Goal: Transaction & Acquisition: Purchase product/service

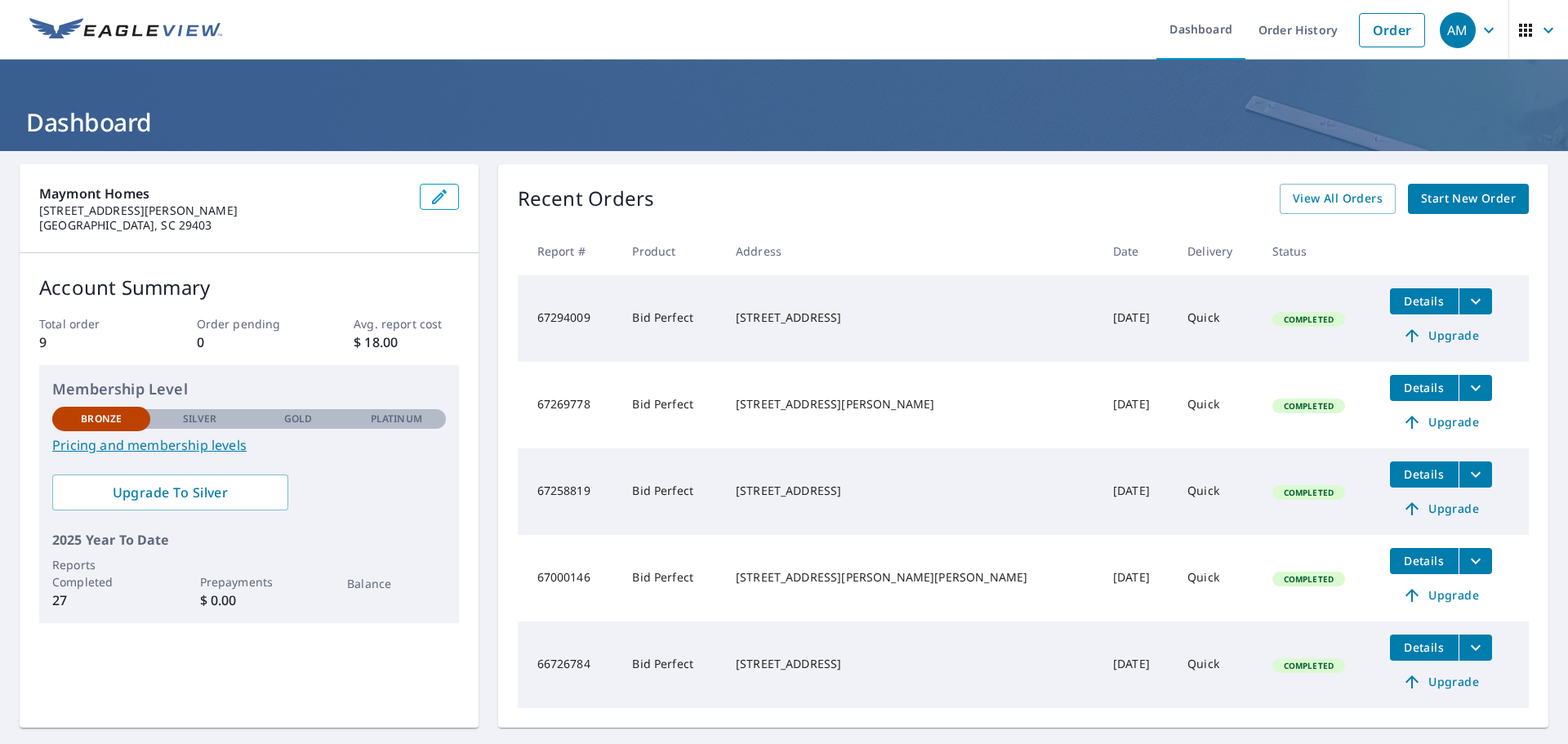
click at [1452, 201] on span "Start New Order" at bounding box center [1468, 198] width 94 height 20
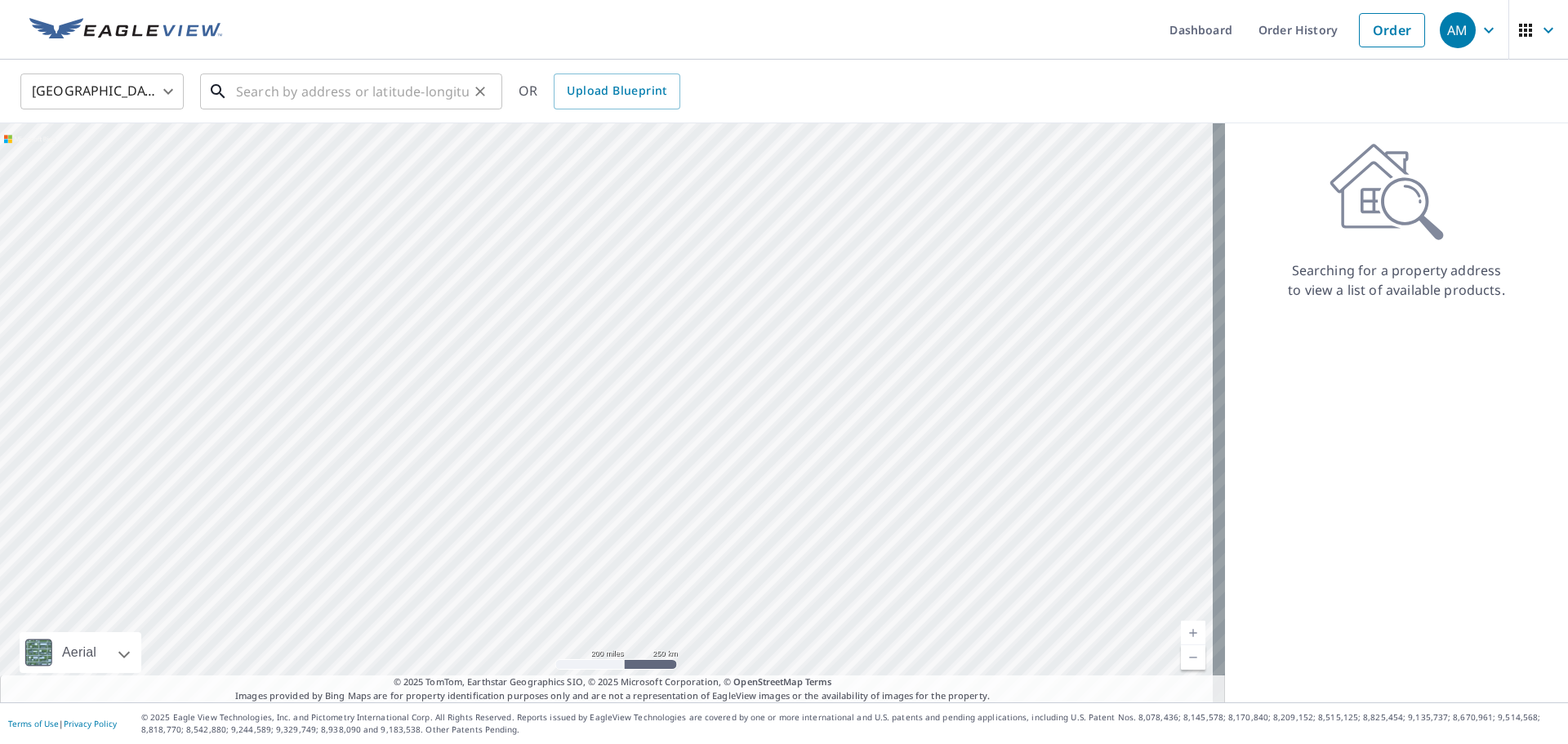
click at [262, 88] on input "text" at bounding box center [352, 91] width 233 height 45
paste input "[STREET_ADDRESS]"
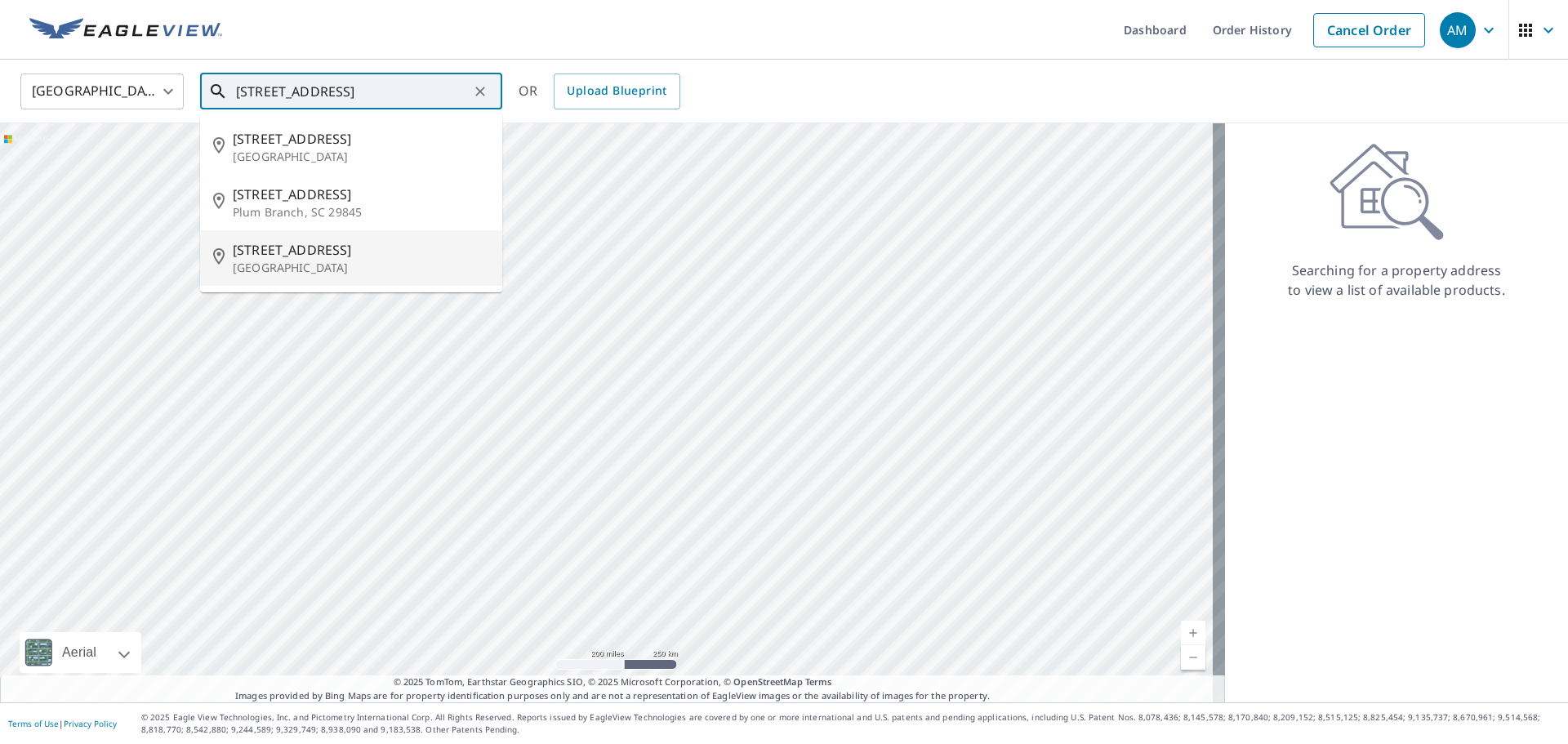
click at [292, 260] on p "[GEOGRAPHIC_DATA]" at bounding box center [360, 268] width 256 height 17
type input "[STREET_ADDRESS]"
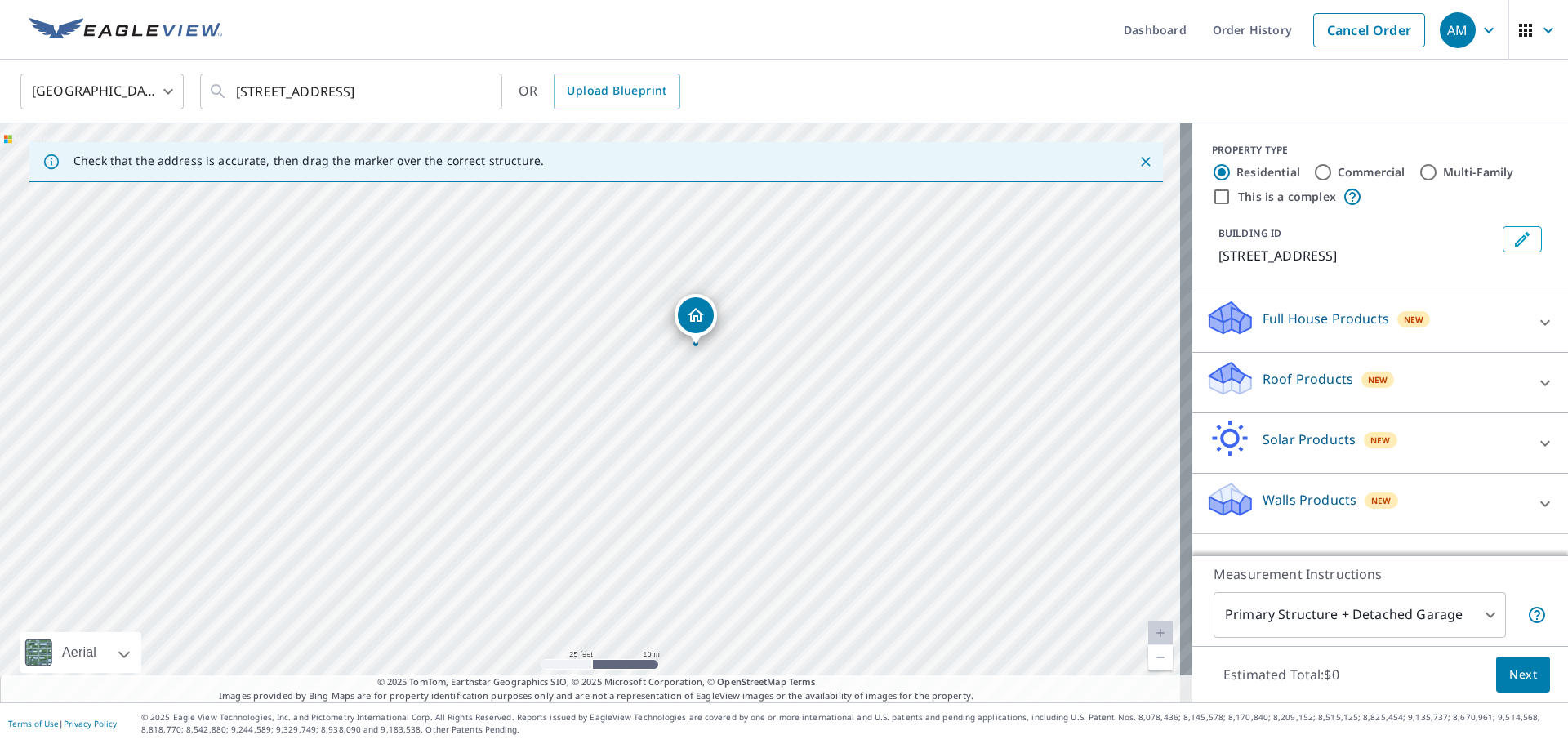
click at [1540, 386] on icon at bounding box center [1544, 382] width 10 height 6
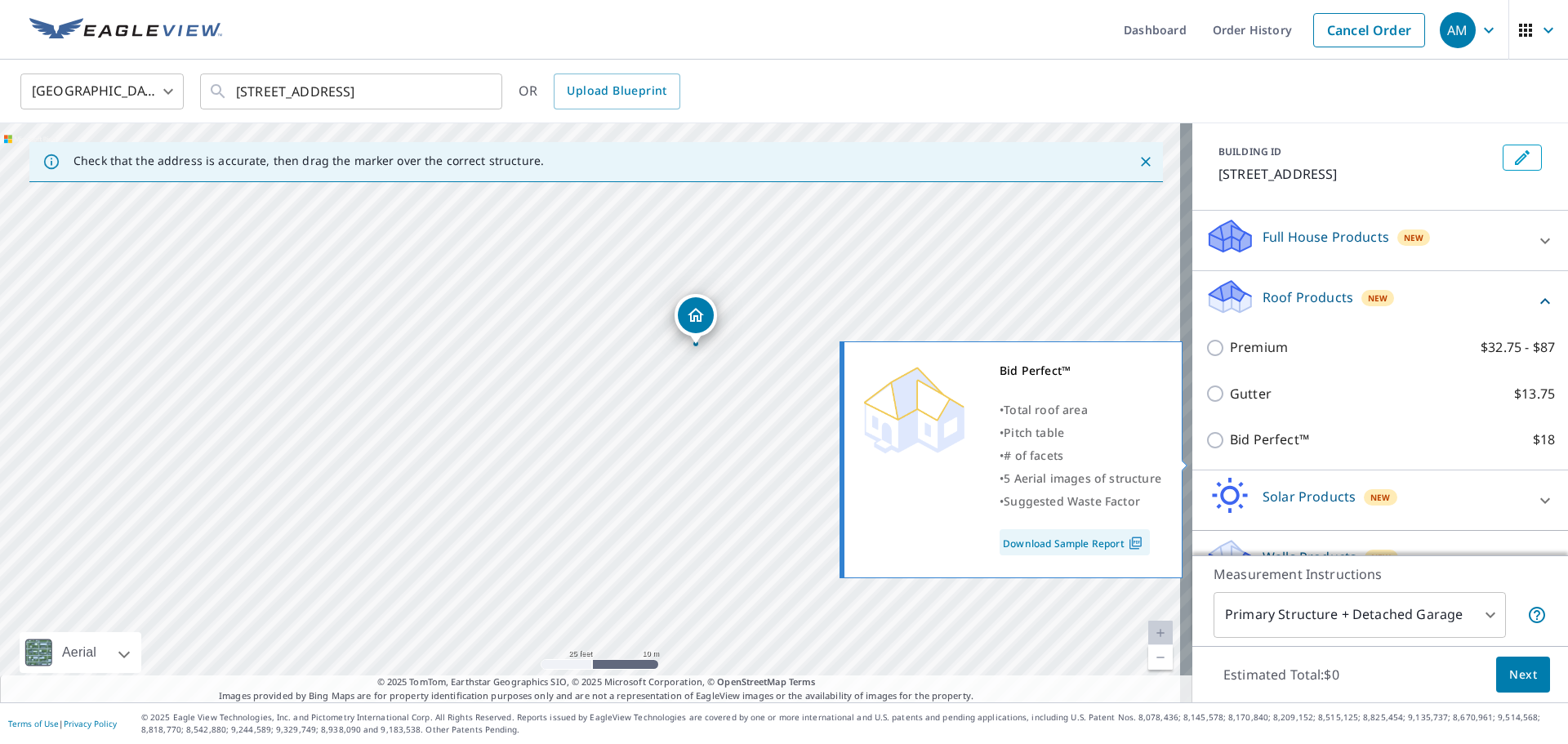
click at [1255, 450] on p "Bid Perfect™" at bounding box center [1269, 439] width 80 height 20
click at [1230, 450] on input "Bid Perfect™ $18" at bounding box center [1217, 440] width 24 height 19
checkbox input "true"
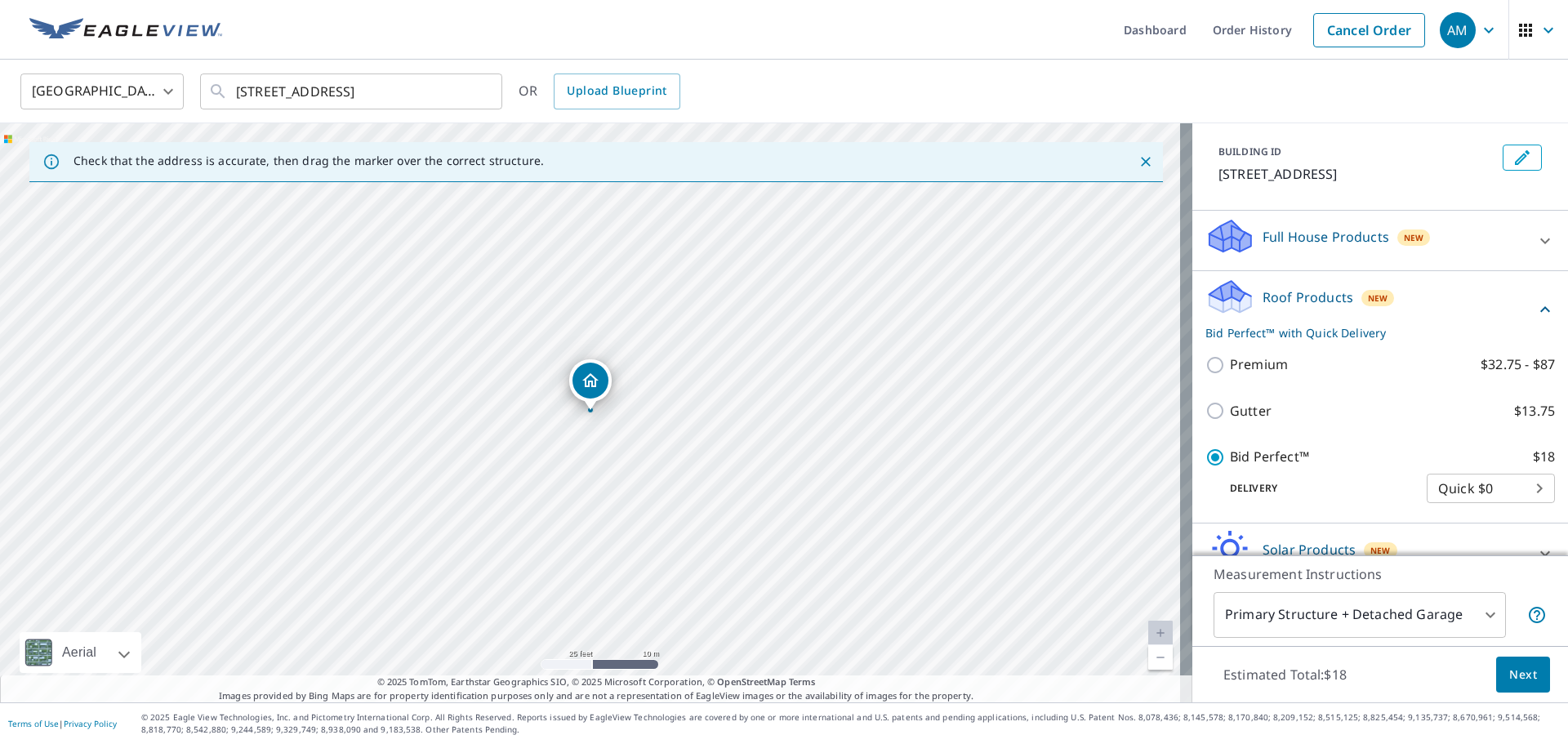
click at [1509, 679] on span "Next" at bounding box center [1523, 674] width 28 height 20
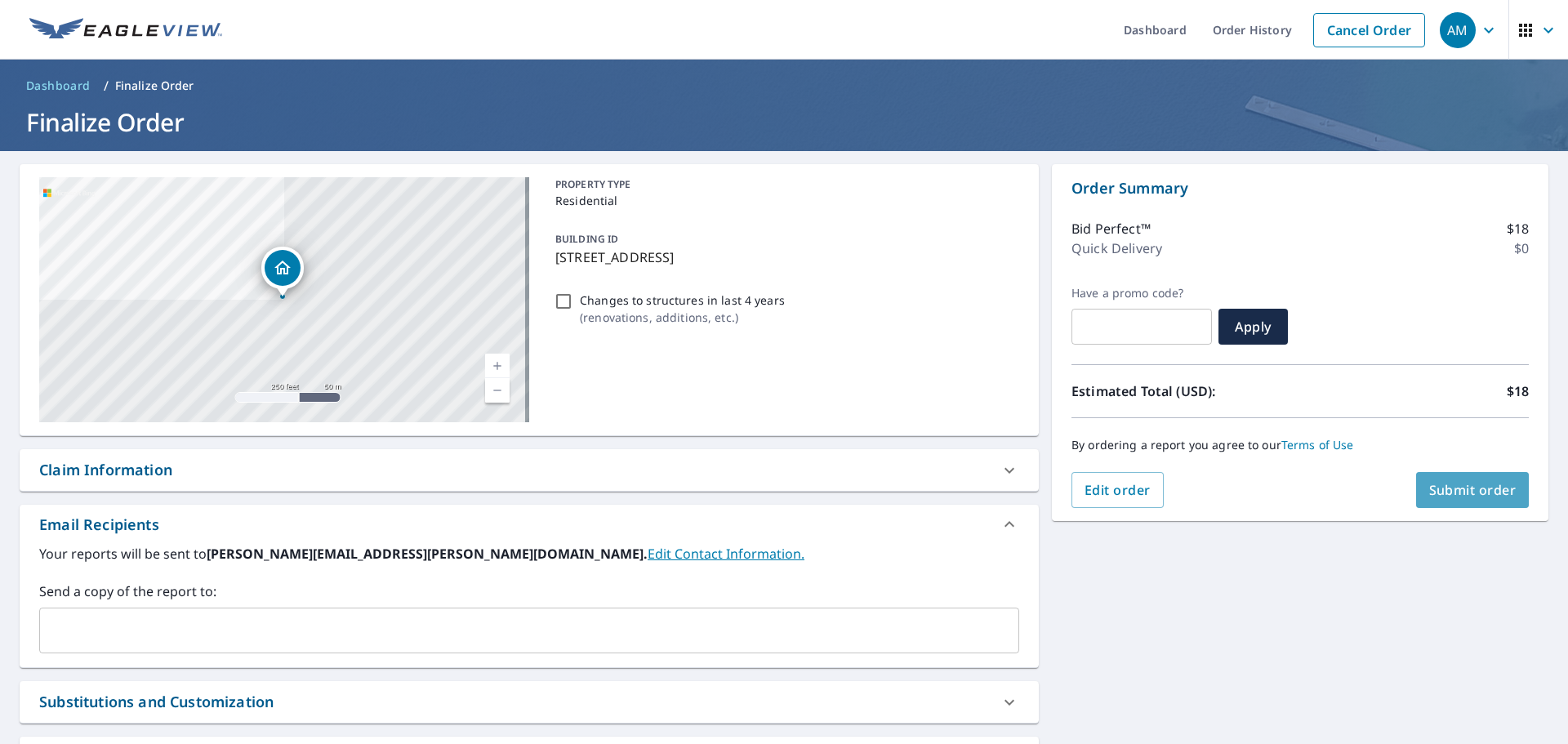
click at [1459, 490] on span "Submit order" at bounding box center [1473, 490] width 87 height 18
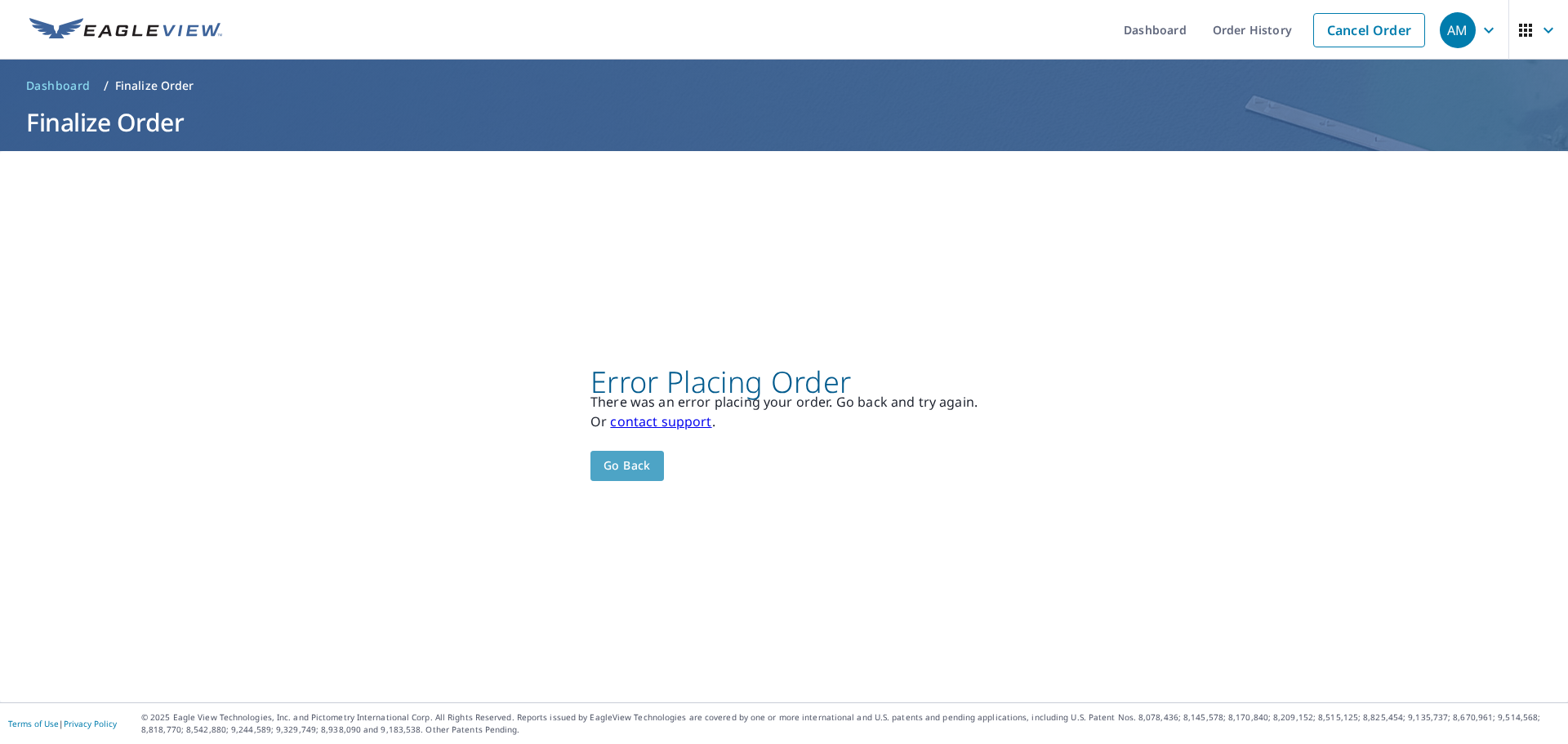
click at [619, 468] on span "Go back" at bounding box center [627, 465] width 47 height 20
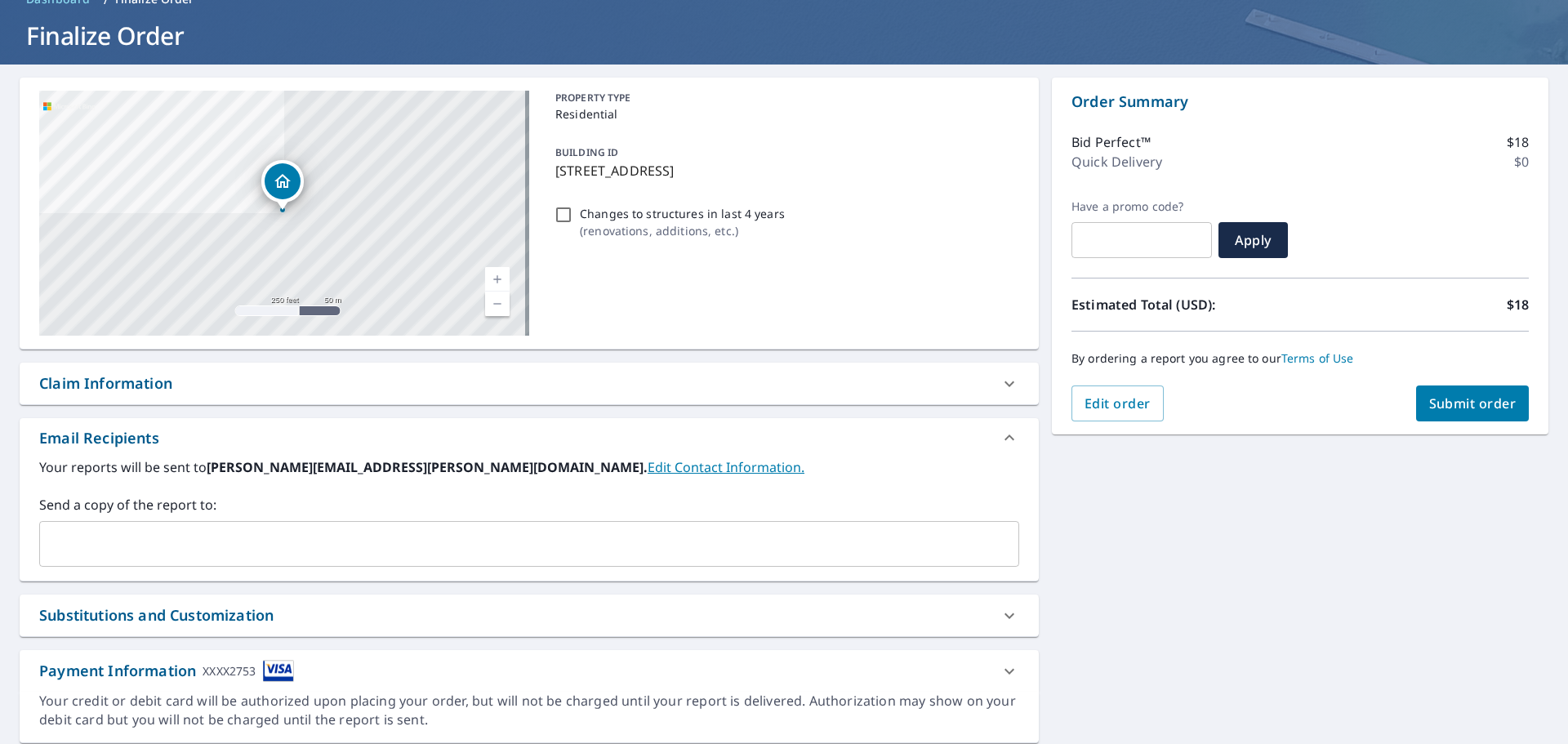
scroll to position [141, 0]
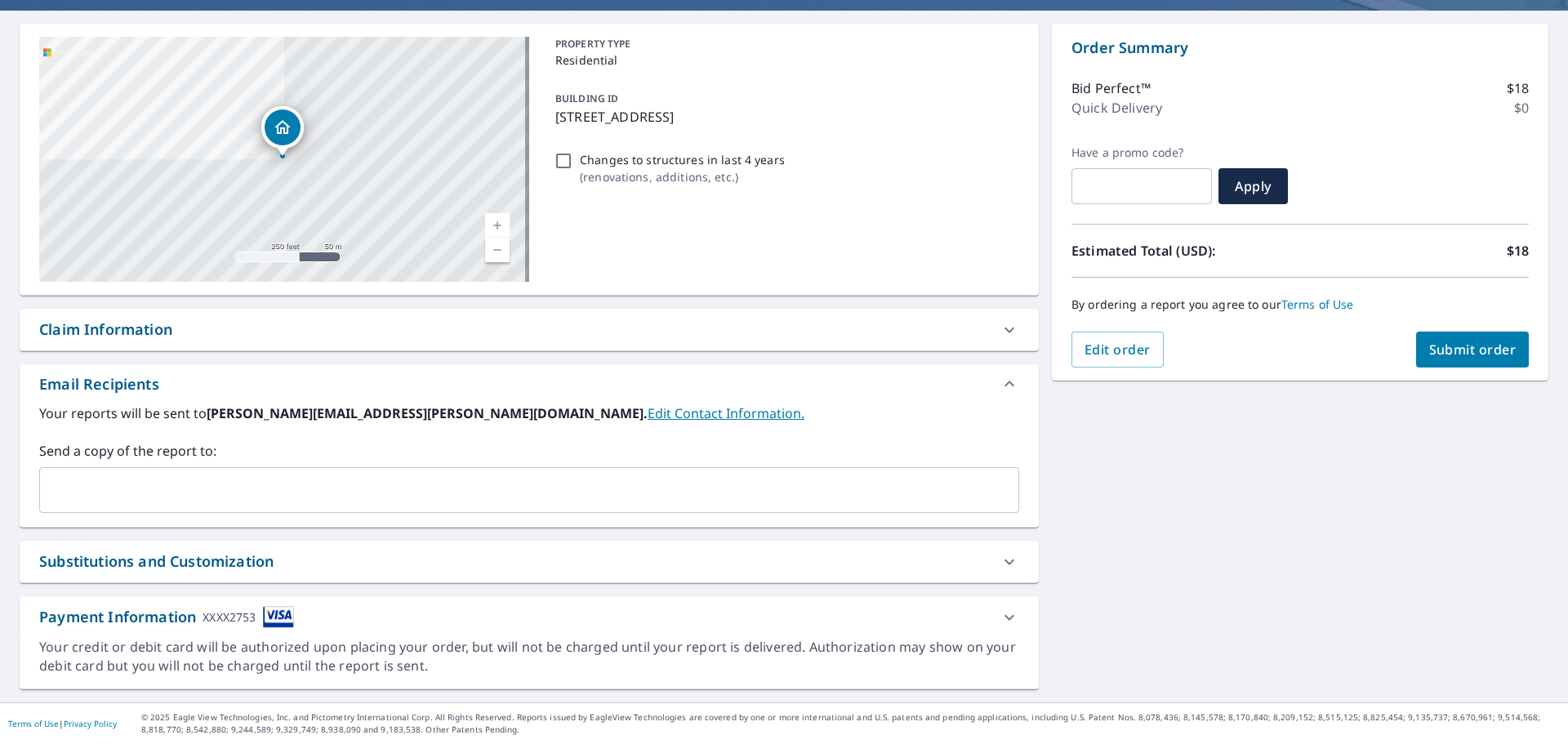
click at [156, 491] on input "text" at bounding box center [517, 490] width 941 height 31
click at [1266, 532] on div "[STREET_ADDRESS] A standard road map Aerial A detailed look from above Labels L…" at bounding box center [784, 356] width 1568 height 692
click at [1469, 354] on span "Submit order" at bounding box center [1473, 349] width 87 height 18
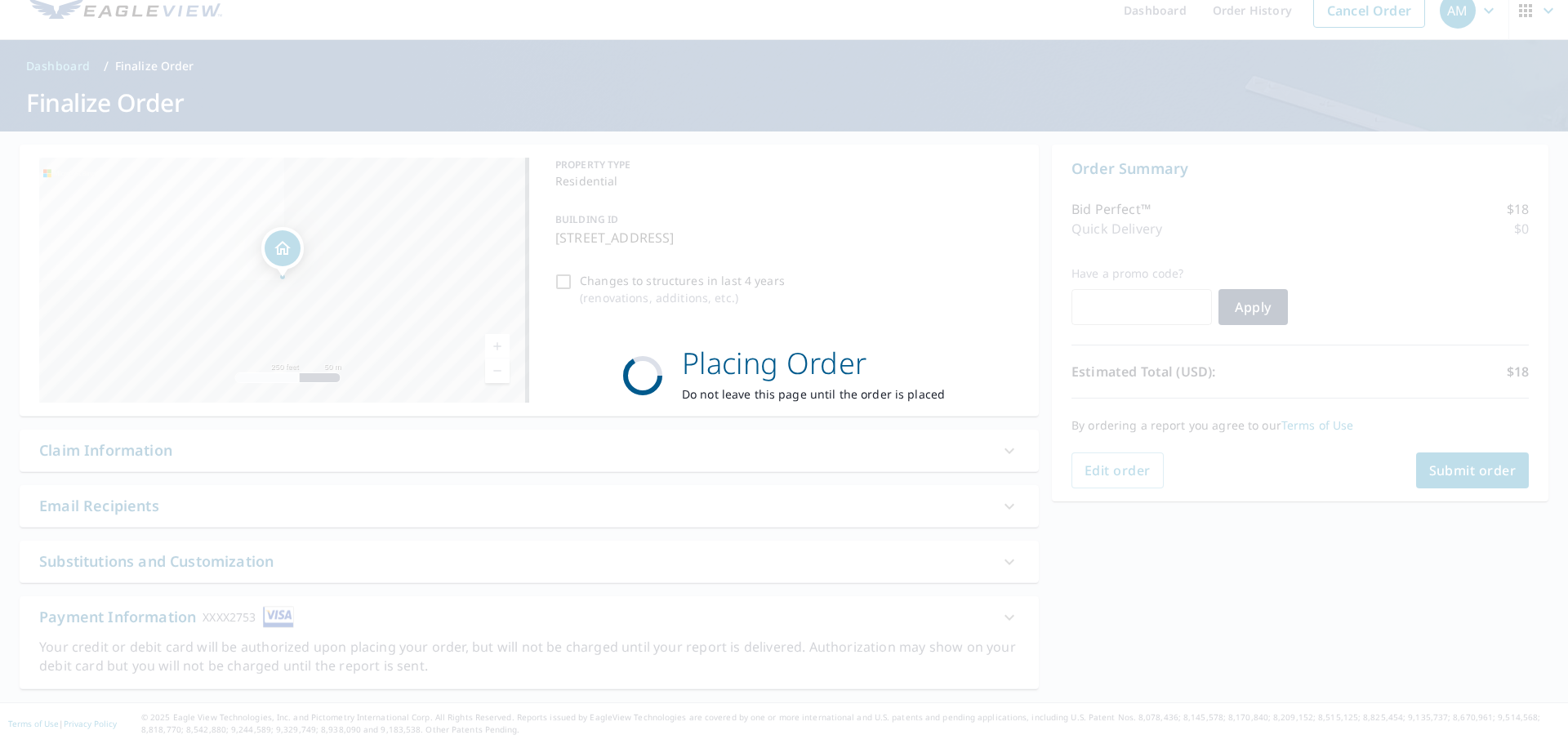
scroll to position [19, 0]
